Goal: Task Accomplishment & Management: Manage account settings

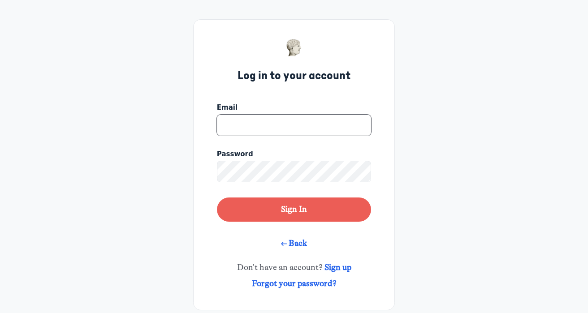
type input "kathyclem@mac.com"
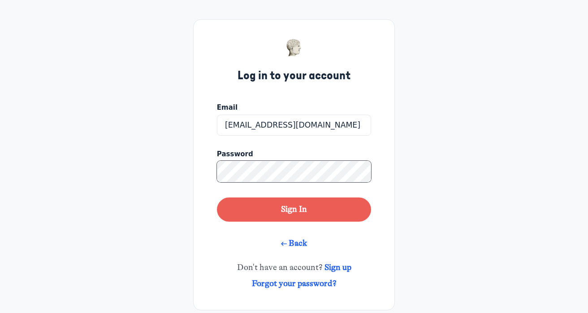
click at [294, 209] on button "Sign In" at bounding box center [294, 210] width 154 height 24
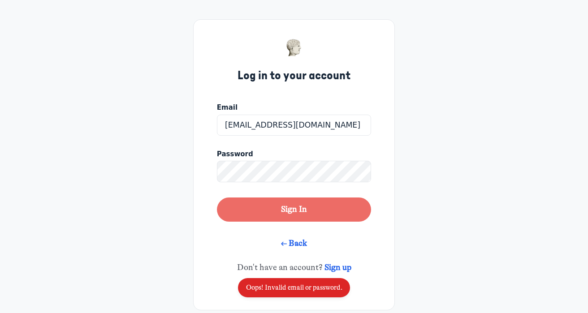
click at [278, 205] on button "Sign In" at bounding box center [294, 210] width 154 height 24
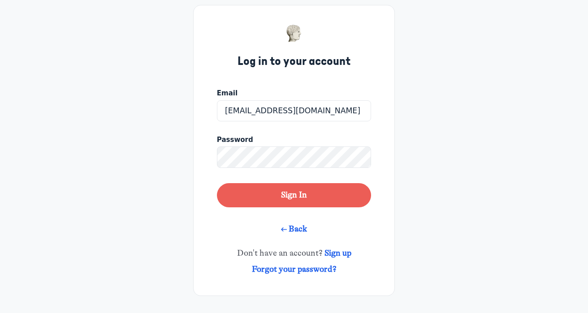
scroll to position [14, 0]
click at [301, 267] on link "Forgot your password?" at bounding box center [294, 270] width 85 height 10
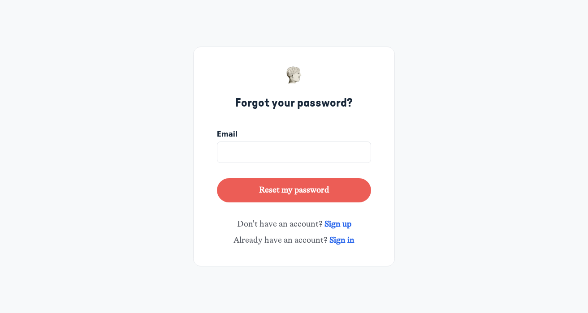
click at [309, 236] on span "Already have an account? Sign in" at bounding box center [294, 240] width 121 height 10
click at [333, 240] on link "Sign in" at bounding box center [342, 240] width 25 height 10
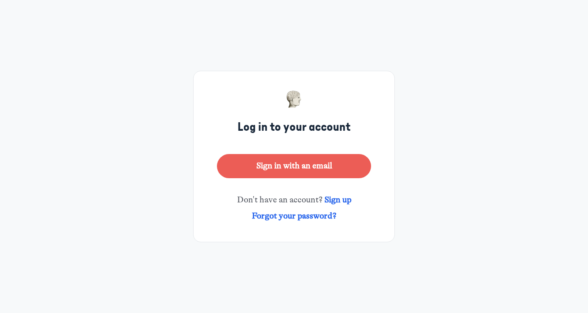
click at [332, 202] on link "Sign up" at bounding box center [338, 200] width 27 height 10
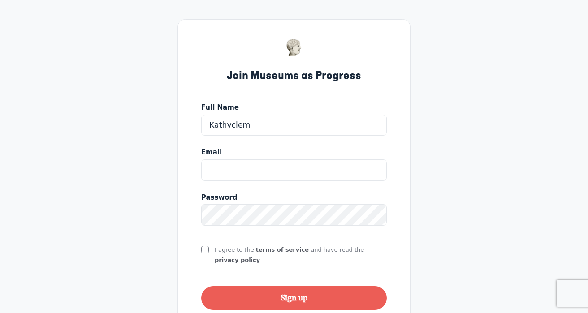
type input "Kathyclem"
type input "kathyclem@mac.com"
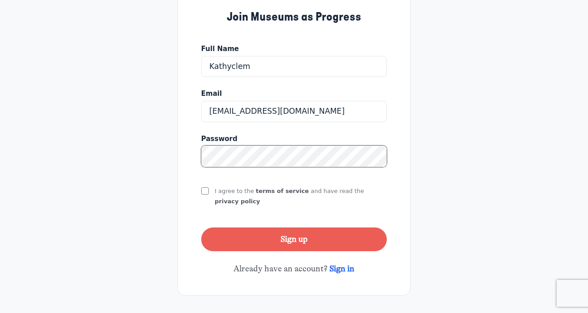
scroll to position [58, 0]
click at [207, 189] on input "I agree to the terms of service and have read the privacy policy" at bounding box center [205, 192] width 8 height 8
checkbox input "true"
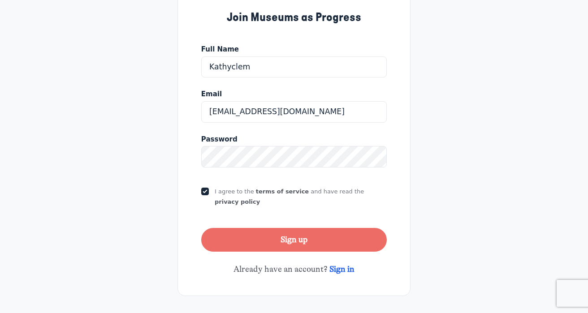
click at [287, 239] on button "Sign up" at bounding box center [294, 240] width 186 height 24
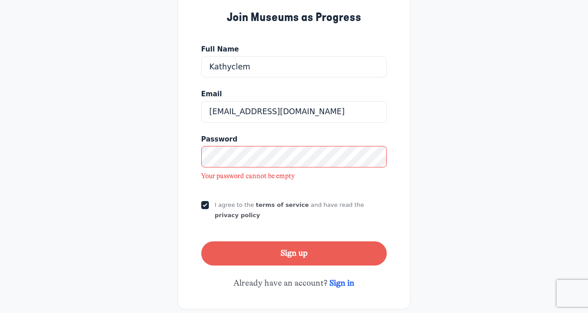
click at [334, 278] on link "Sign in" at bounding box center [342, 283] width 25 height 10
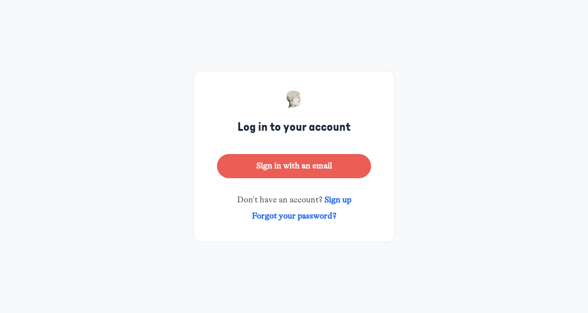
click at [328, 216] on link "Forgot your password?" at bounding box center [294, 216] width 85 height 10
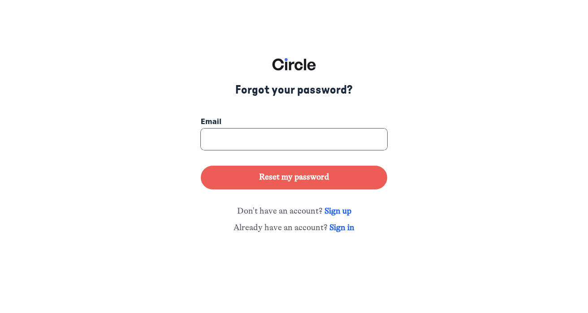
type input "kathyclem@mac.com"
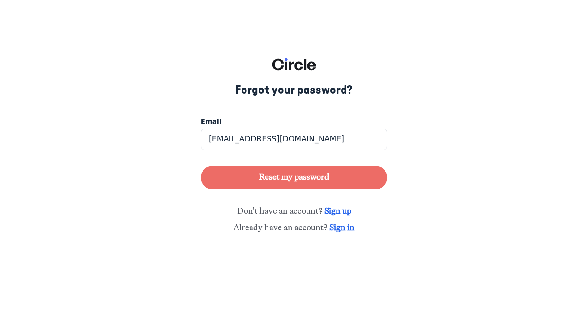
click at [317, 177] on button "Reset my password" at bounding box center [294, 178] width 186 height 24
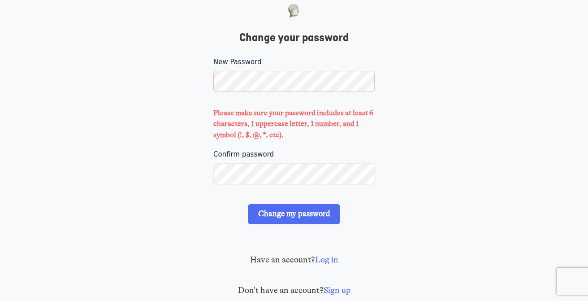
click at [247, 149] on div "Confirm password" at bounding box center [293, 172] width 161 height 47
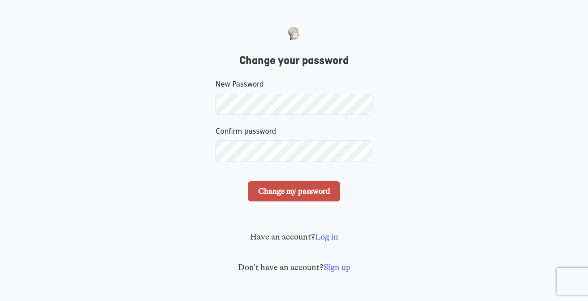
click at [260, 191] on input "Change my password" at bounding box center [294, 191] width 92 height 20
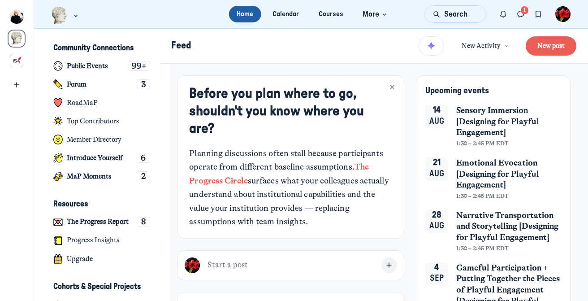
scroll to position [1, 0]
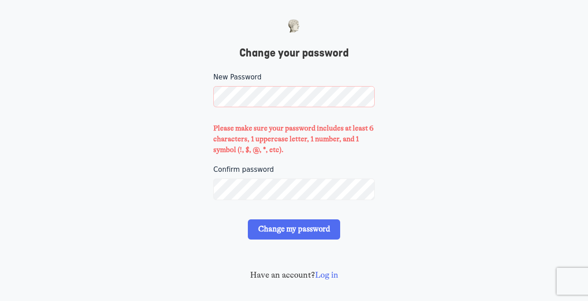
click at [226, 160] on div "New Password Please make sure your password includes at least 6 characters, 1 u…" at bounding box center [293, 141] width 161 height 139
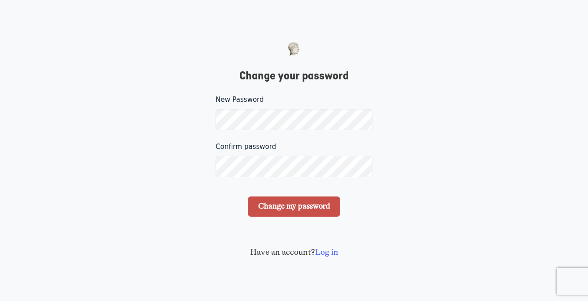
click at [270, 204] on input "Change my password" at bounding box center [294, 206] width 92 height 20
click at [267, 203] on input "Change my password" at bounding box center [294, 206] width 92 height 20
click at [261, 204] on input "Change my password" at bounding box center [294, 206] width 92 height 20
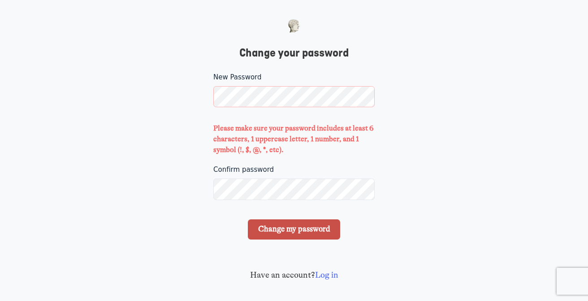
click at [268, 225] on input "Change my password" at bounding box center [294, 229] width 92 height 20
click at [269, 227] on input "Change my password" at bounding box center [294, 229] width 92 height 20
click at [288, 227] on input "Change my password" at bounding box center [294, 229] width 92 height 20
click at [319, 230] on input "Change my password" at bounding box center [294, 229] width 92 height 20
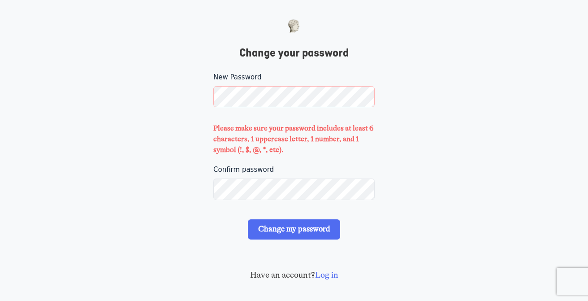
click at [324, 273] on link "Log in" at bounding box center [326, 275] width 23 height 10
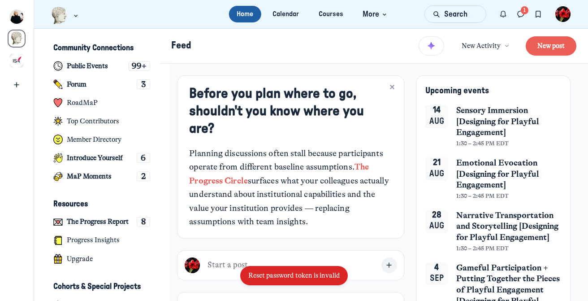
scroll to position [2359, 1762]
click at [295, 268] on output "Reset password token is invalid" at bounding box center [294, 275] width 108 height 19
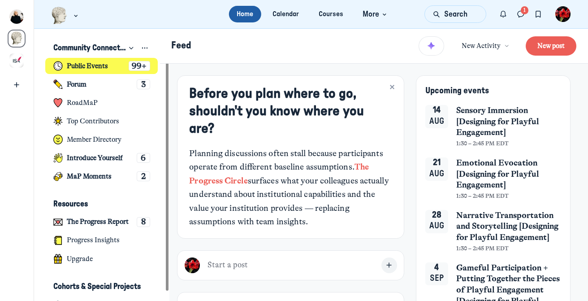
click at [130, 65] on div "99+" at bounding box center [140, 66] width 22 height 10
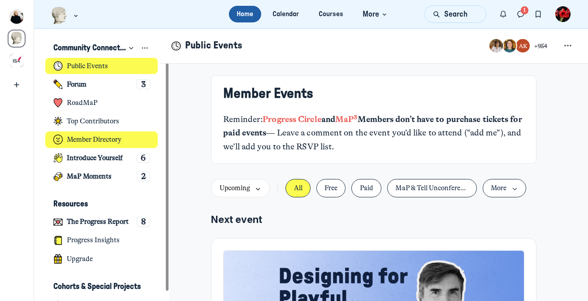
click at [122, 134] on link "Member Directory" at bounding box center [101, 139] width 113 height 17
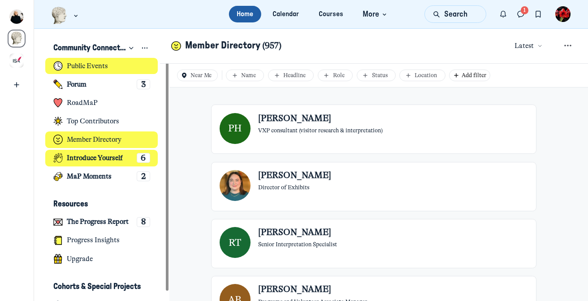
click at [123, 155] on h4 "Introduce Yourself" at bounding box center [95, 158] width 56 height 9
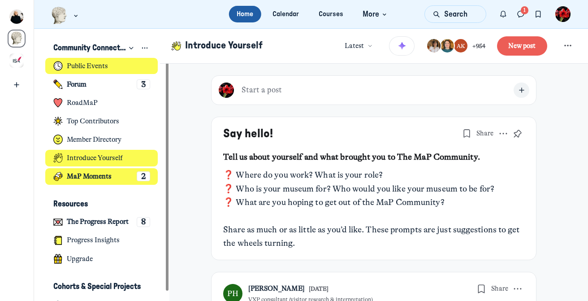
click at [125, 169] on link "MaP Moments 2" at bounding box center [101, 176] width 113 height 17
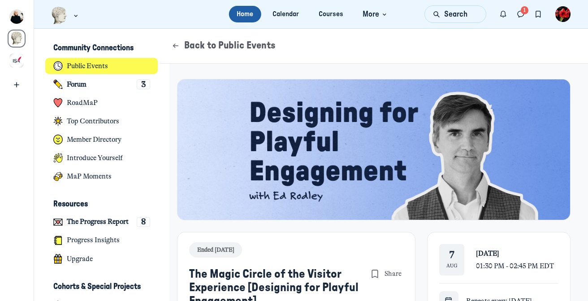
scroll to position [10, 0]
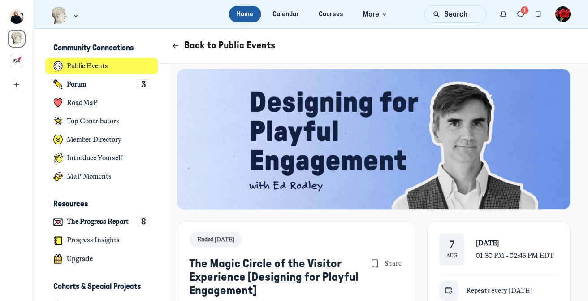
click at [232, 48] on button "Back to Public Events" at bounding box center [223, 45] width 104 height 13
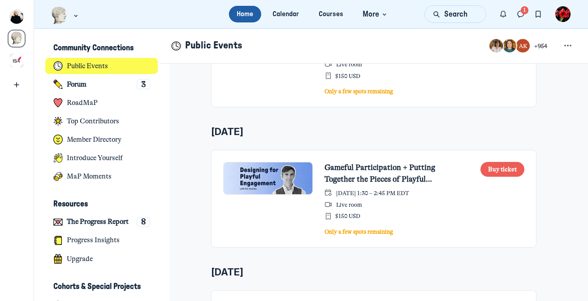
scroll to position [632, 0]
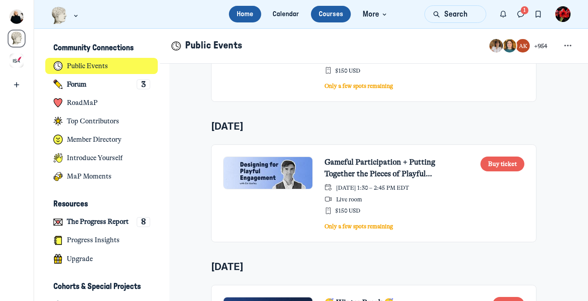
click at [339, 15] on link "Courses" at bounding box center [331, 14] width 40 height 17
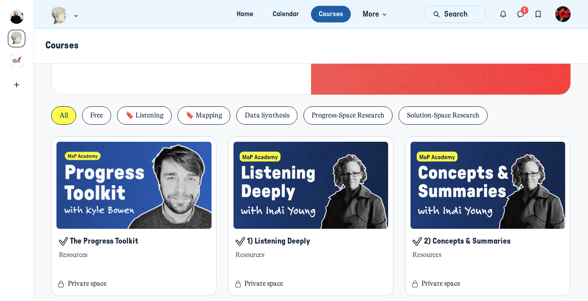
scroll to position [159, 0]
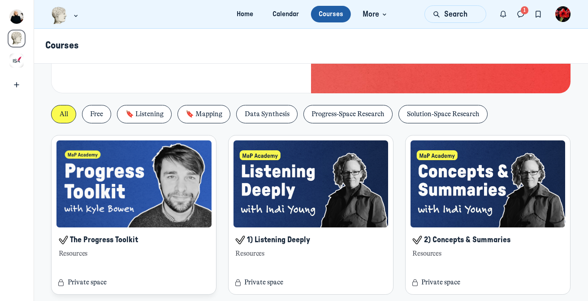
click at [201, 170] on img "Main Content" at bounding box center [133, 183] width 155 height 87
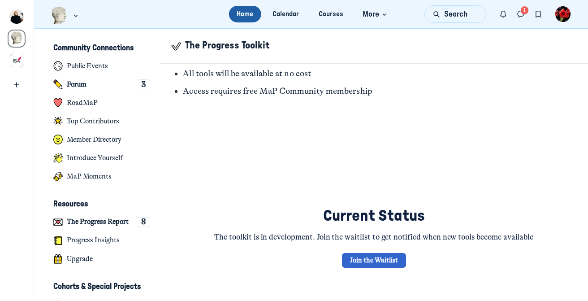
scroll to position [254, 0]
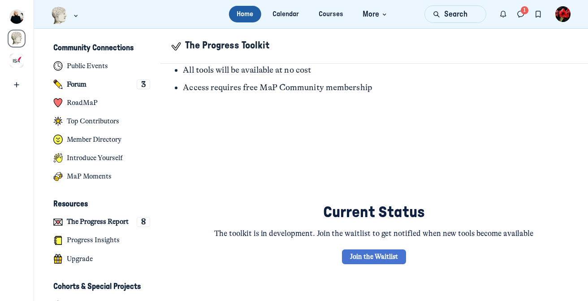
click at [360, 252] on link "Join the Waitlist" at bounding box center [374, 256] width 64 height 15
